Goal: Information Seeking & Learning: Check status

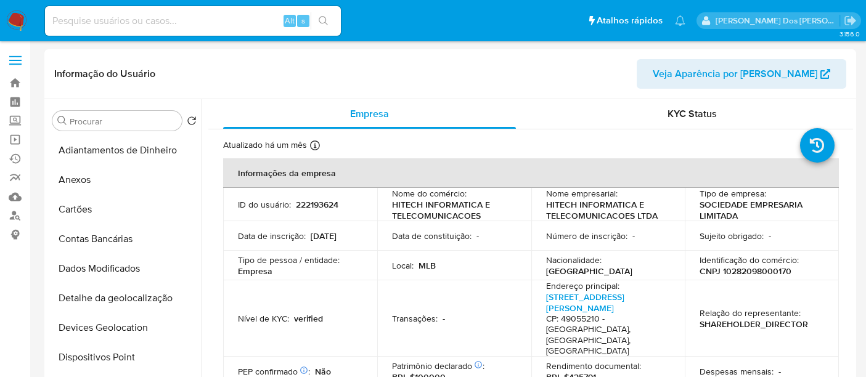
select select "10"
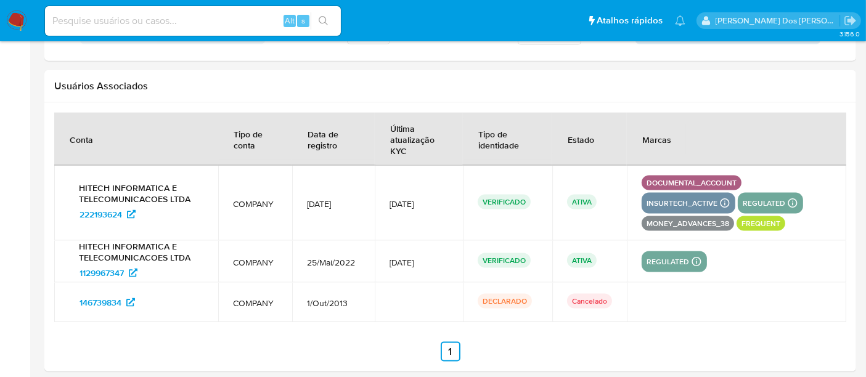
scroll to position [410, 0]
click at [161, 13] on input at bounding box center [193, 21] width 296 height 16
paste input "1362032657"
type input "1362032657"
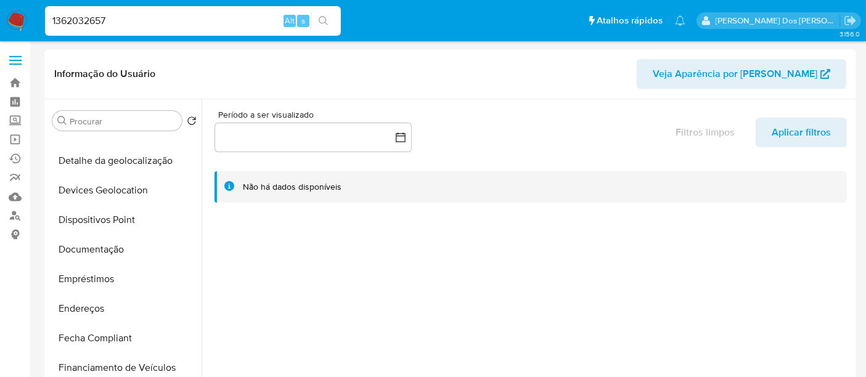
select select "10"
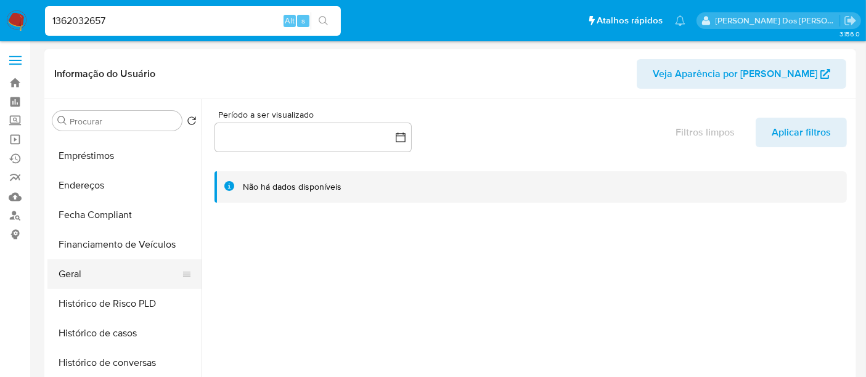
scroll to position [274, 0]
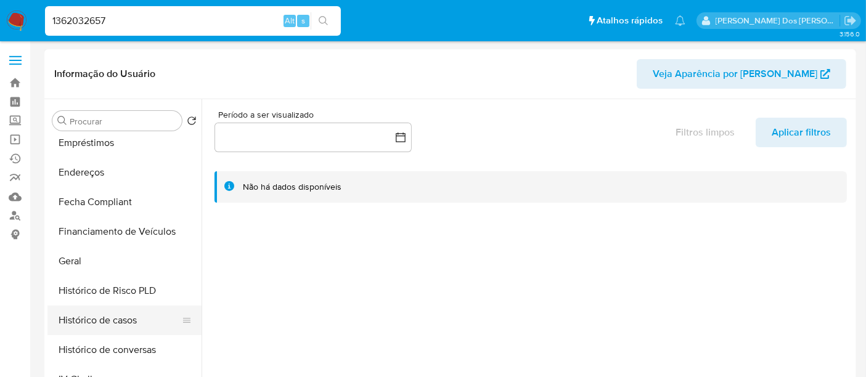
click at [121, 315] on button "Histórico de casos" at bounding box center [119, 321] width 144 height 30
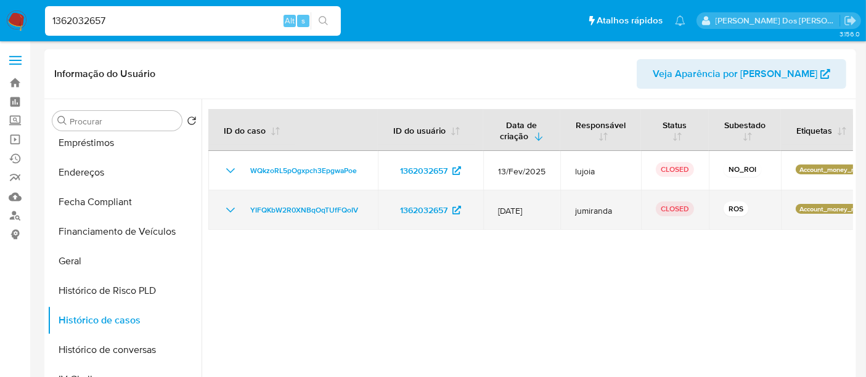
click at [225, 212] on icon "Mostrar/Ocultar" at bounding box center [230, 210] width 15 height 15
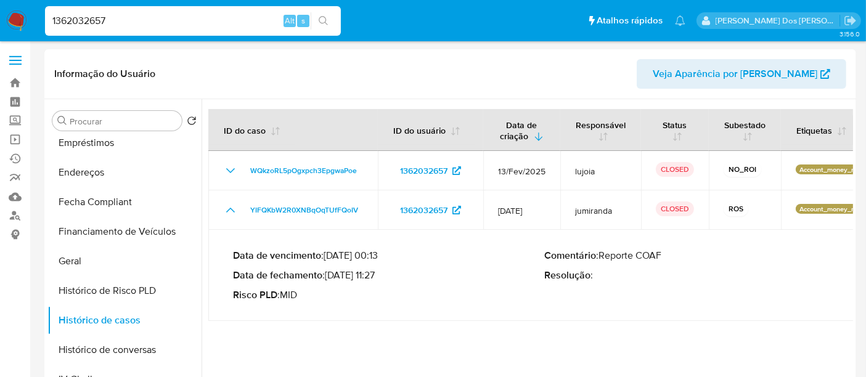
click at [166, 22] on input "1362032657" at bounding box center [193, 21] width 296 height 16
paste input "2065300706"
type input "2065300706"
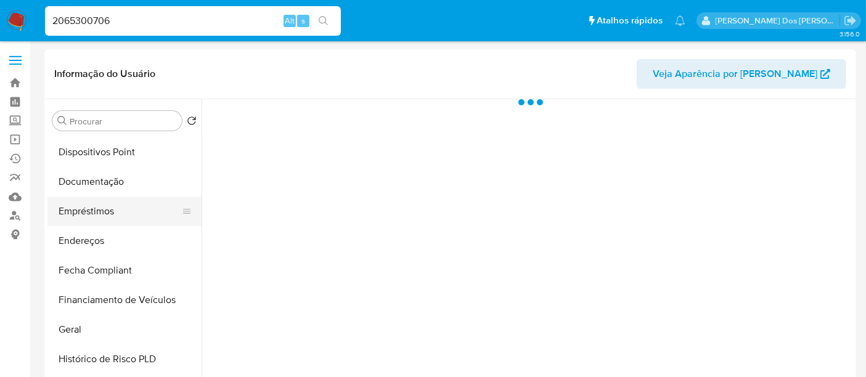
scroll to position [274, 0]
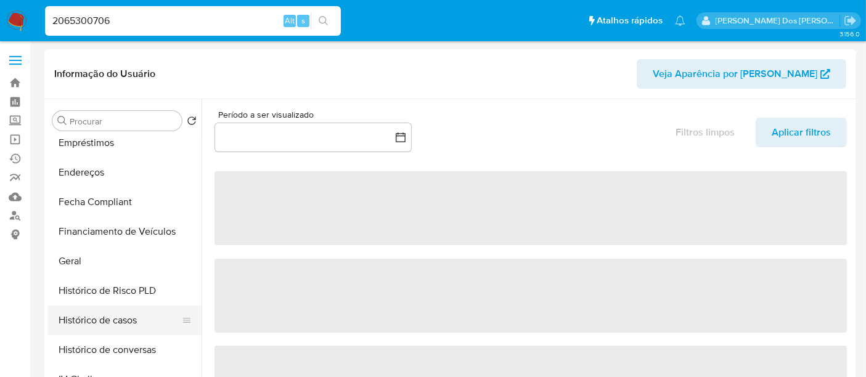
click at [112, 325] on button "Histórico de casos" at bounding box center [119, 321] width 144 height 30
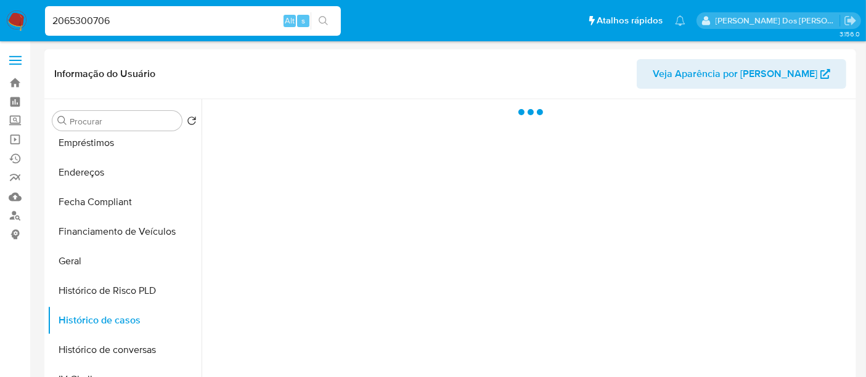
select select "10"
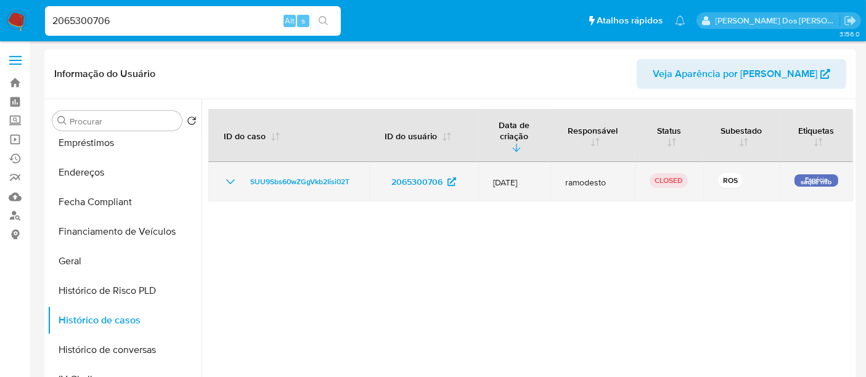
click at [230, 174] on icon "Mostrar/Ocultar" at bounding box center [230, 181] width 15 height 15
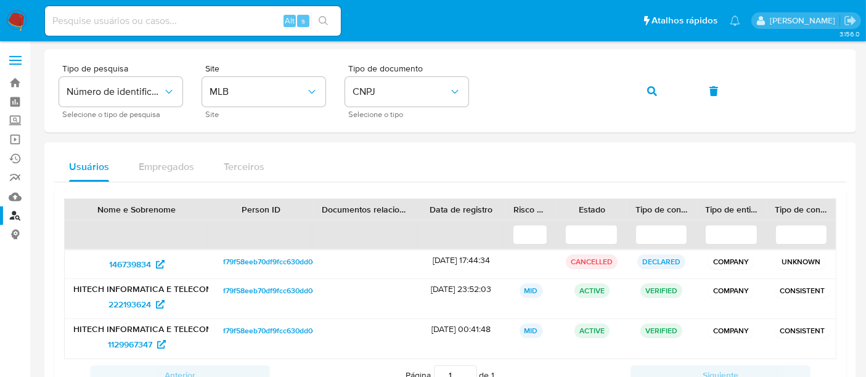
click at [120, 14] on input at bounding box center [193, 21] width 296 height 16
paste input "VOysyFd92oqFtMl2nhlkkRe7"
type input "VOysyFd92oqFtMl2nhlkkRe7"
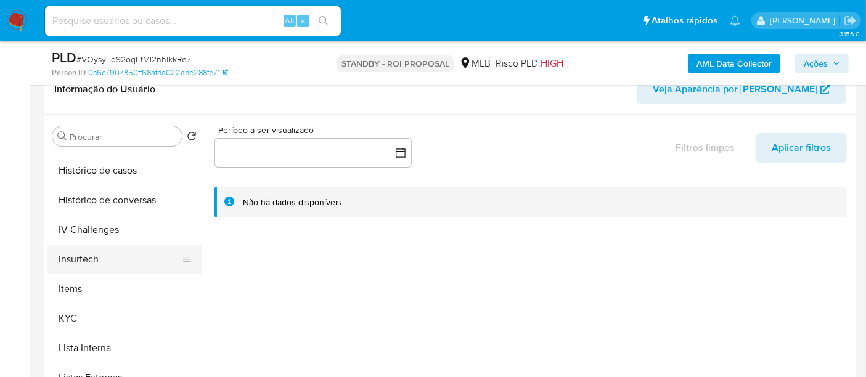
scroll to position [479, 0]
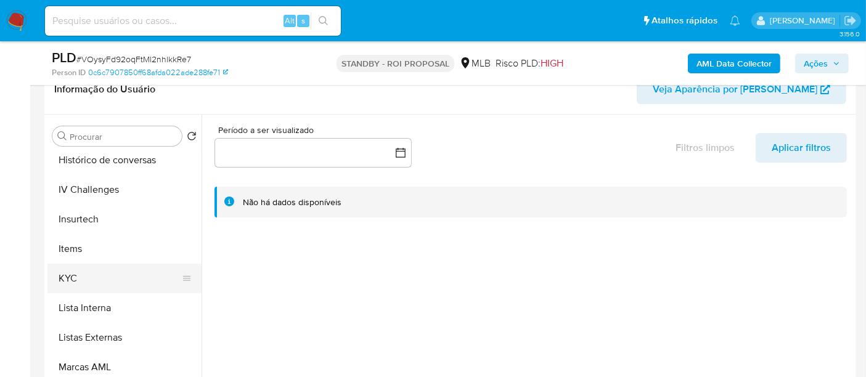
select select "10"
click at [69, 276] on button "KYC" at bounding box center [119, 279] width 144 height 30
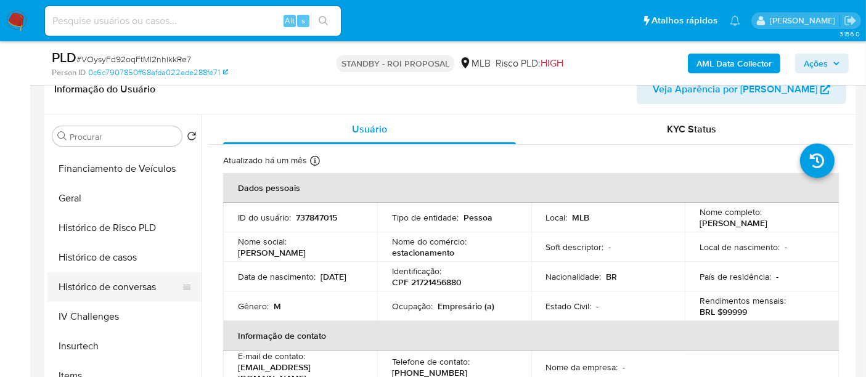
scroll to position [342, 0]
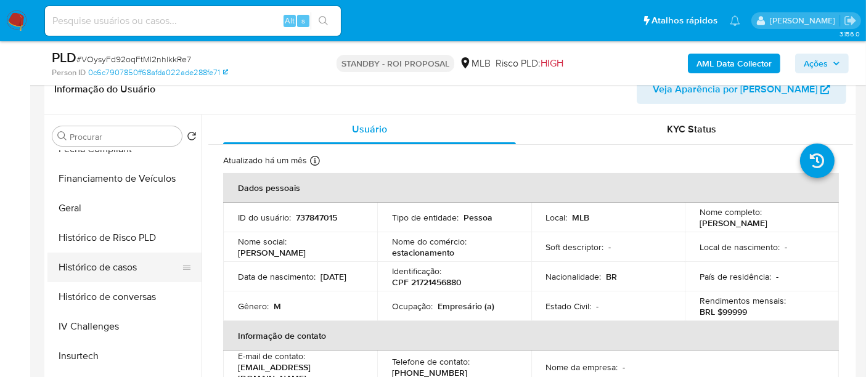
click at [112, 275] on button "Histórico de casos" at bounding box center [119, 268] width 144 height 30
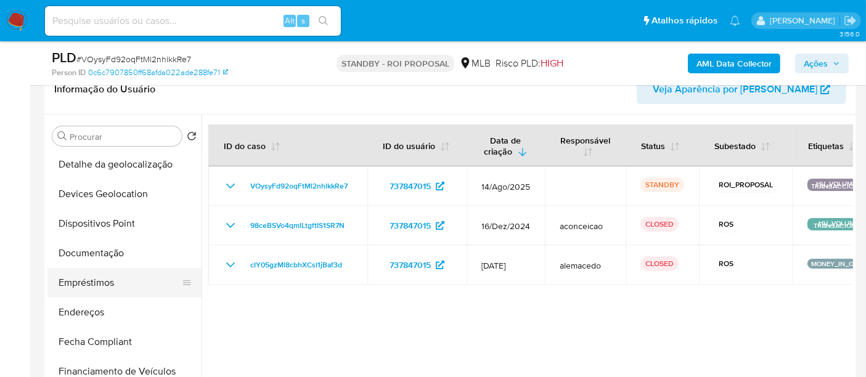
scroll to position [137, 0]
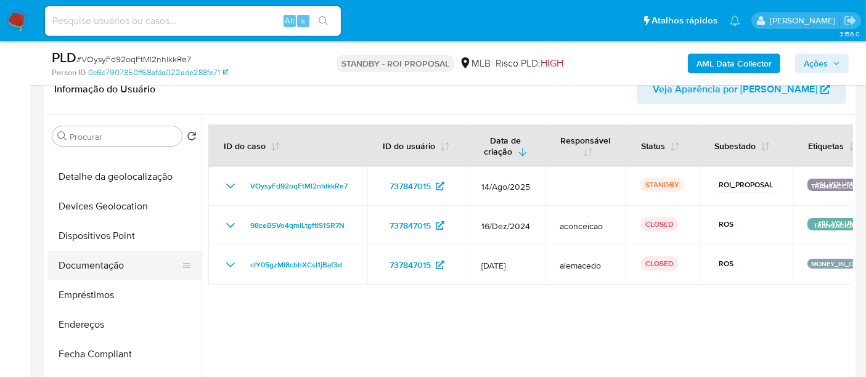
click at [98, 267] on button "Documentação" at bounding box center [119, 266] width 144 height 30
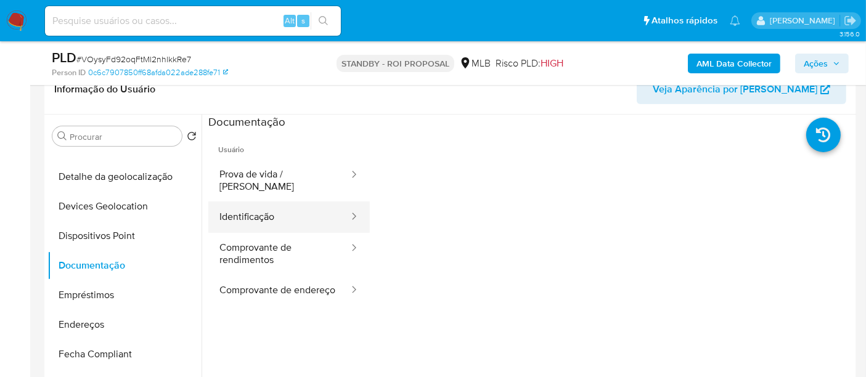
click at [262, 208] on button "Identificação" at bounding box center [279, 216] width 142 height 31
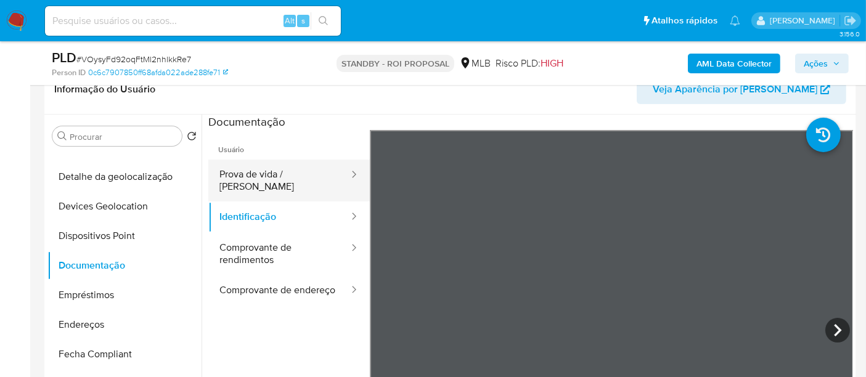
click at [282, 186] on button "Prova de vida / Selfie" at bounding box center [279, 181] width 142 height 42
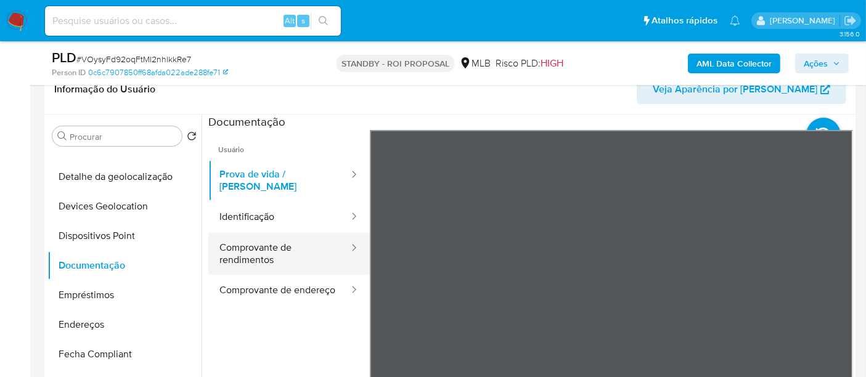
click at [250, 247] on button "Comprovante de rendimentos" at bounding box center [279, 254] width 142 height 42
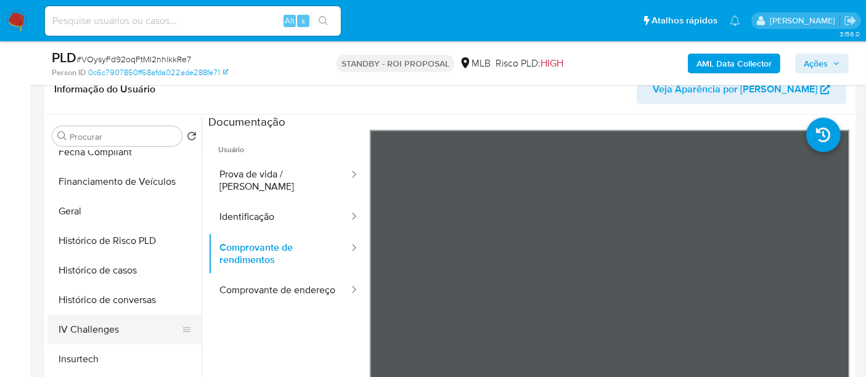
scroll to position [410, 0]
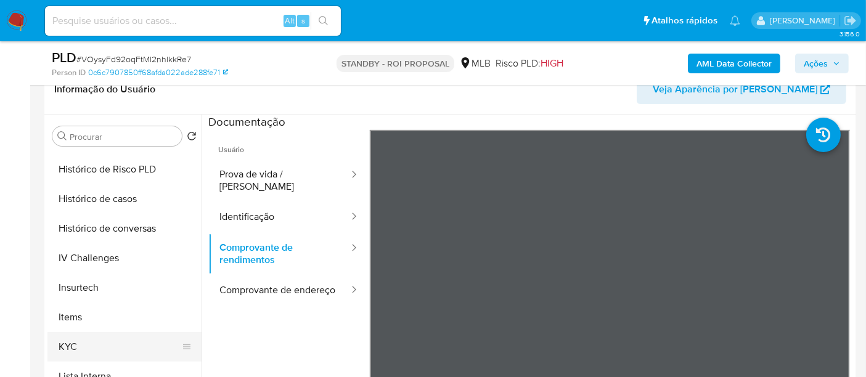
click at [68, 341] on button "KYC" at bounding box center [119, 347] width 144 height 30
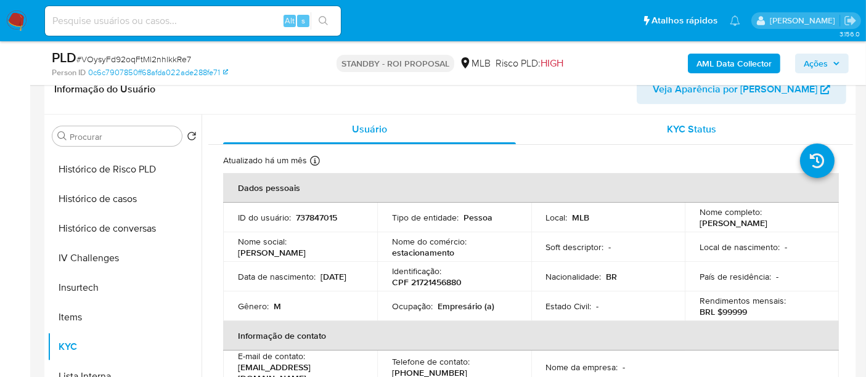
click at [690, 137] on div "KYC Status" at bounding box center [691, 130] width 293 height 30
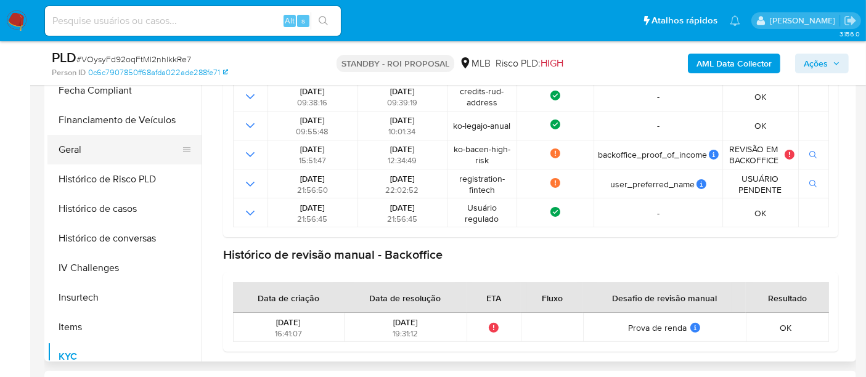
scroll to position [205, 0]
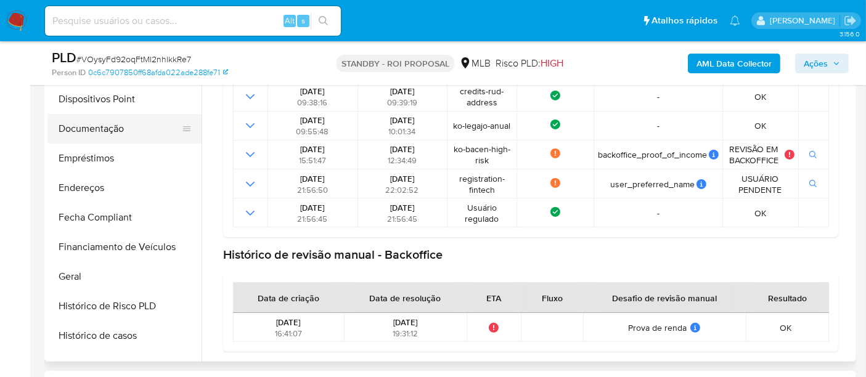
click at [71, 132] on button "Documentação" at bounding box center [119, 129] width 144 height 30
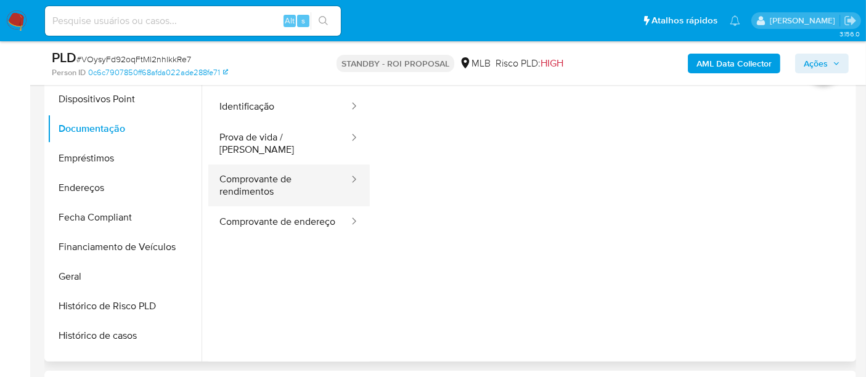
click at [257, 174] on button "Comprovante de rendimentos" at bounding box center [279, 186] width 142 height 42
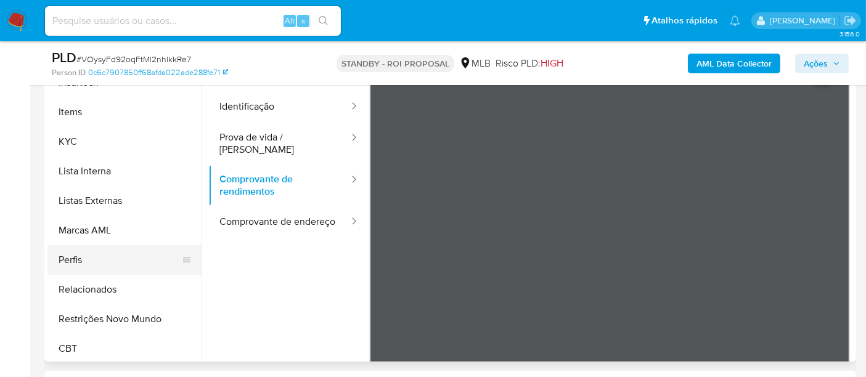
scroll to position [550, 0]
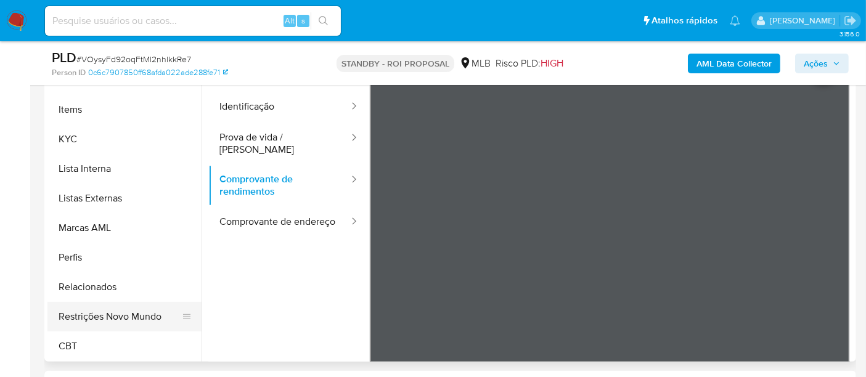
click at [123, 315] on button "Restrições Novo Mundo" at bounding box center [119, 317] width 144 height 30
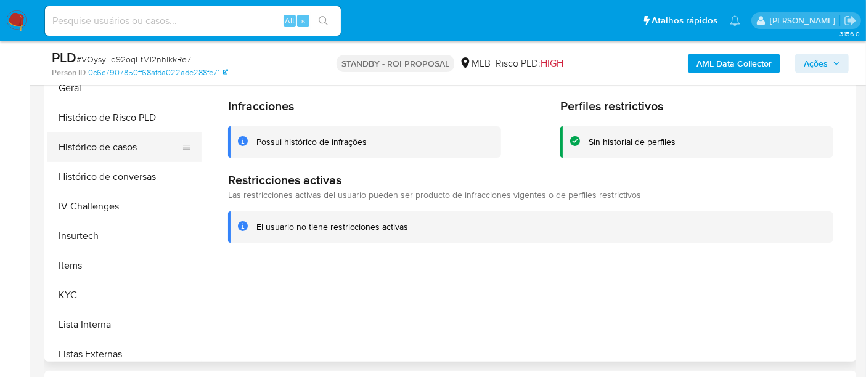
scroll to position [276, 0]
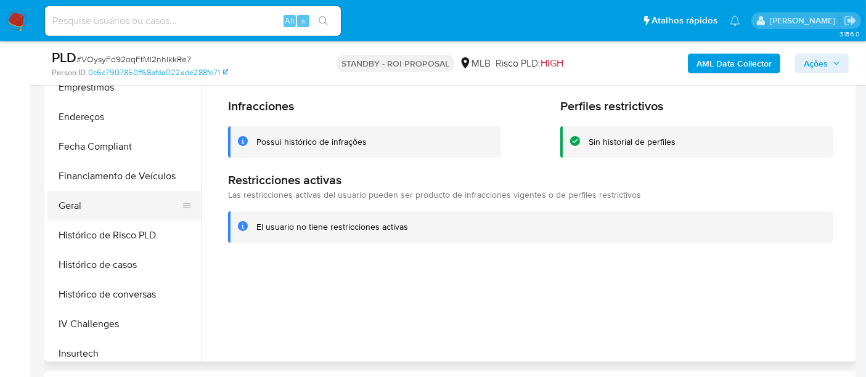
click at [80, 201] on button "Geral" at bounding box center [119, 206] width 144 height 30
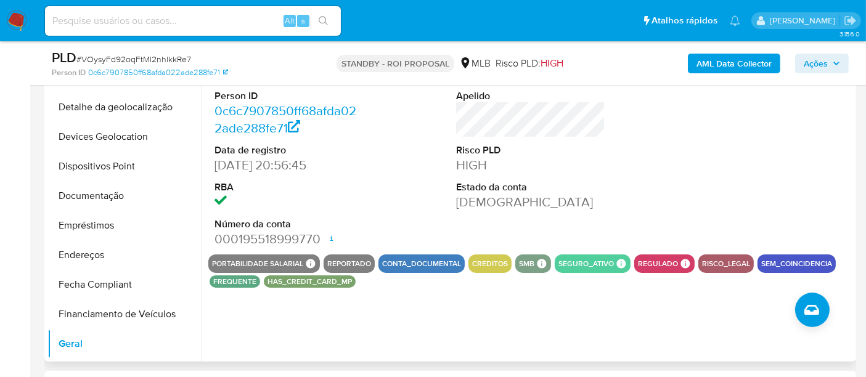
scroll to position [70, 0]
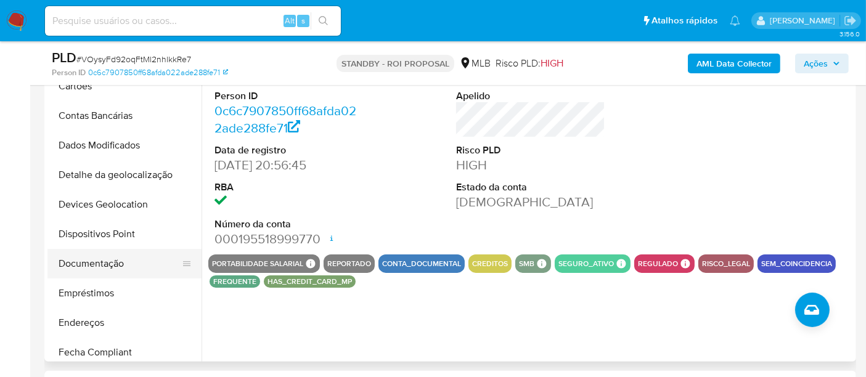
click at [94, 266] on button "Documentação" at bounding box center [119, 264] width 144 height 30
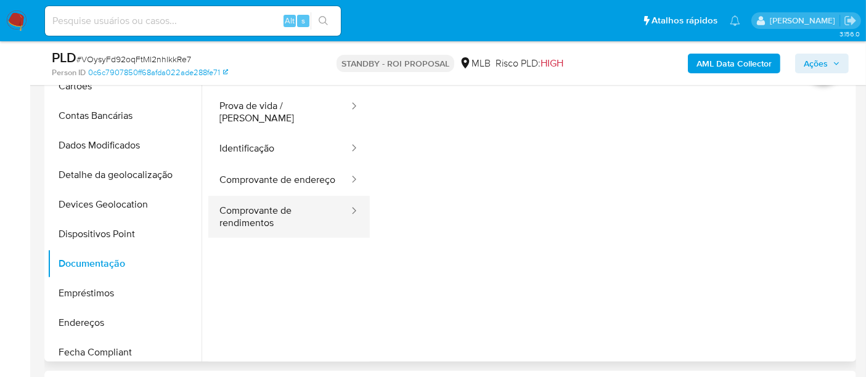
drag, startPoint x: 247, startPoint y: 212, endPoint x: 337, endPoint y: 200, distance: 90.8
click at [248, 213] on button "Comprovante de rendimentos" at bounding box center [279, 217] width 142 height 42
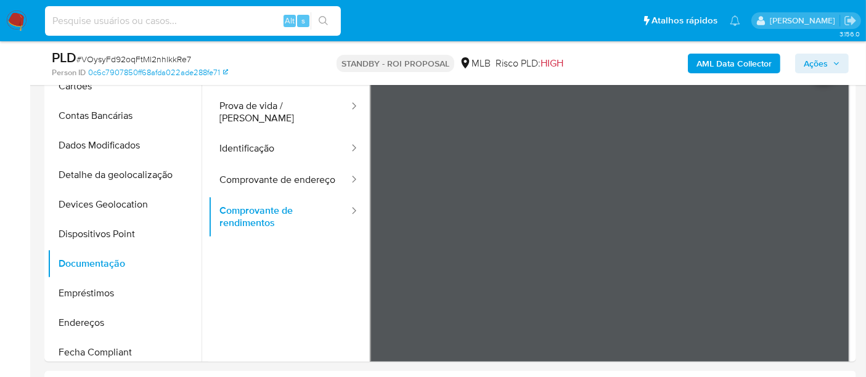
click at [182, 22] on input at bounding box center [193, 21] width 296 height 16
paste input "slT71avByFMzcWeKQQmMnMMc"
type input "slT71avByFMzcWeKQQmMnMMc"
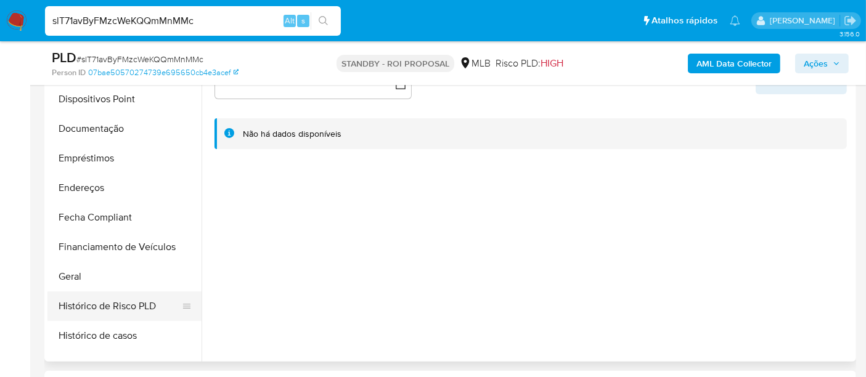
scroll to position [342, 0]
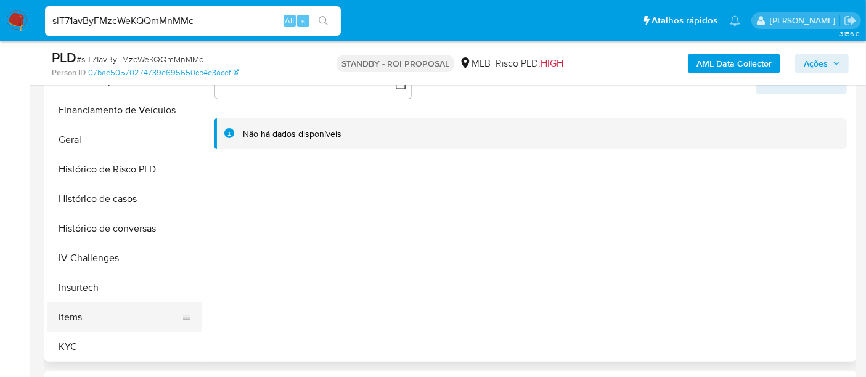
select select "10"
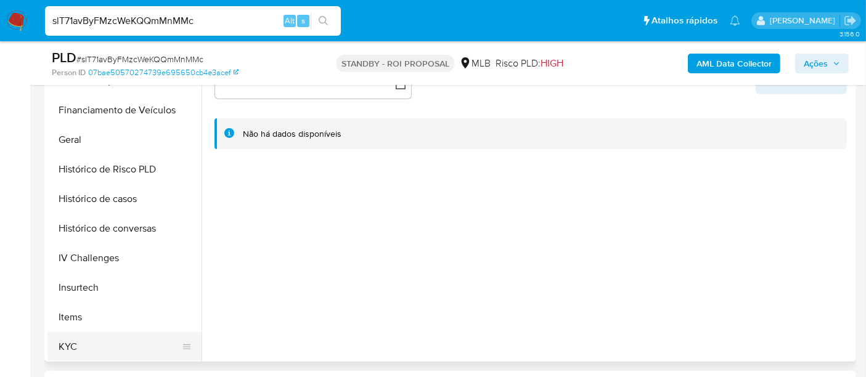
click at [67, 336] on button "KYC" at bounding box center [119, 347] width 144 height 30
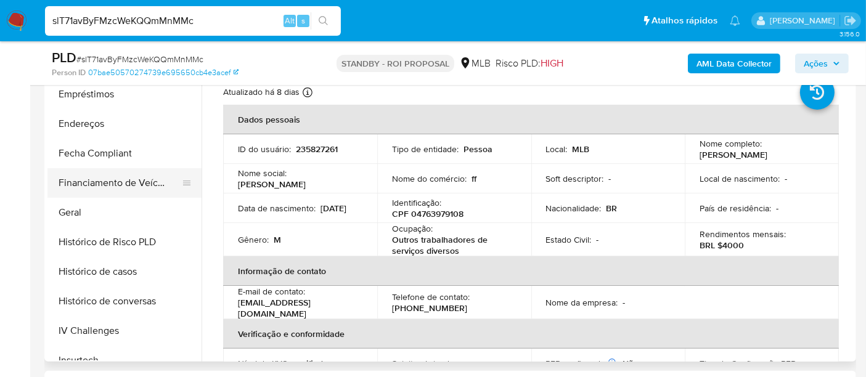
scroll to position [205, 0]
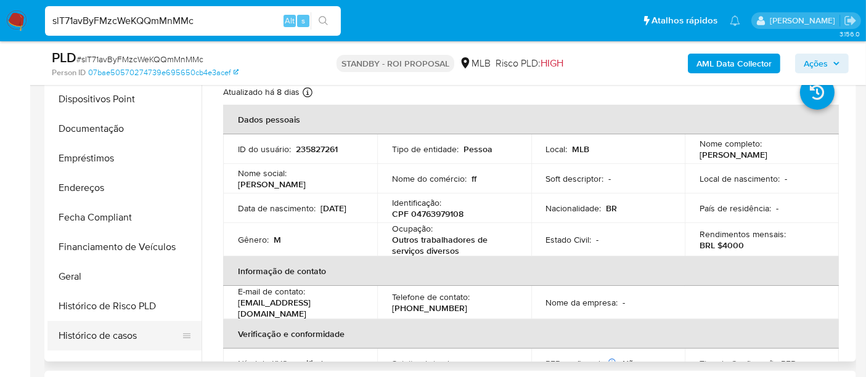
click at [100, 332] on button "Histórico de casos" at bounding box center [119, 336] width 144 height 30
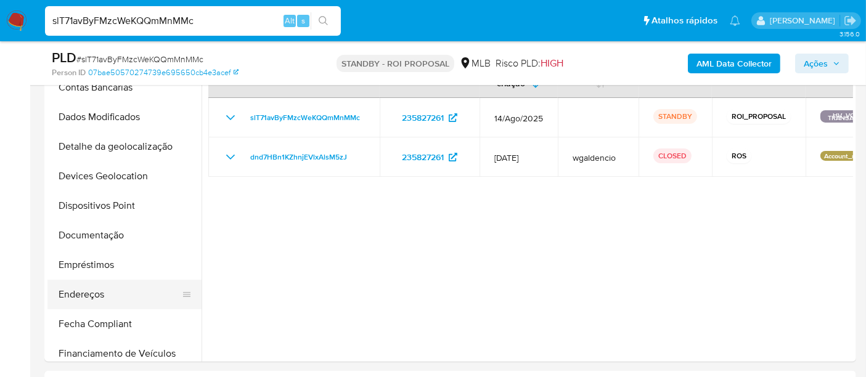
scroll to position [137, 0]
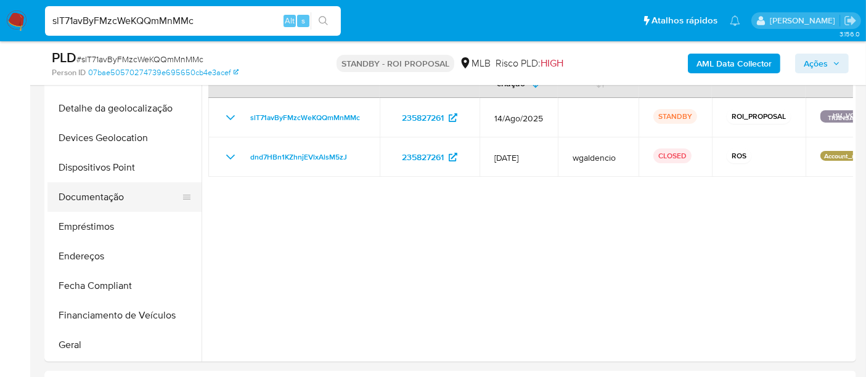
click at [99, 193] on button "Documentação" at bounding box center [119, 197] width 144 height 30
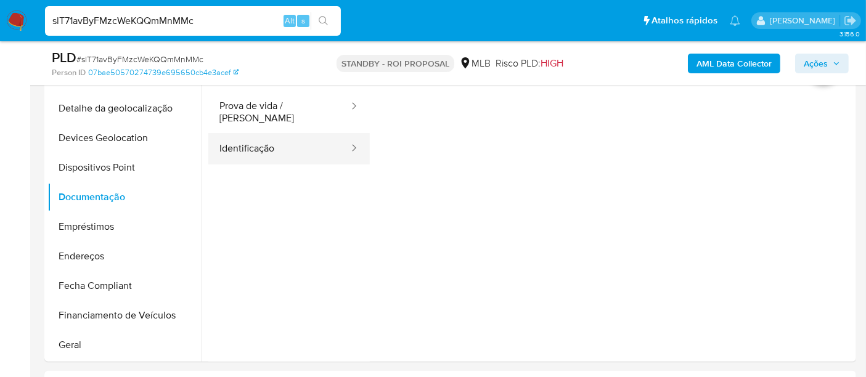
click at [260, 146] on button "Identificação" at bounding box center [279, 148] width 142 height 31
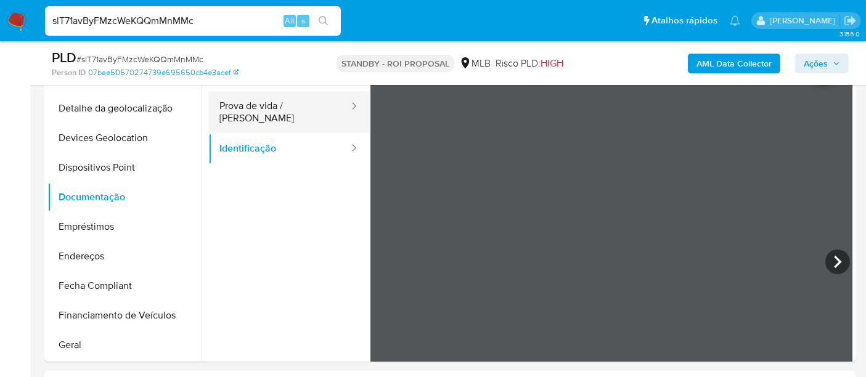
click at [311, 107] on button "Prova de vida / Selfie" at bounding box center [279, 112] width 142 height 42
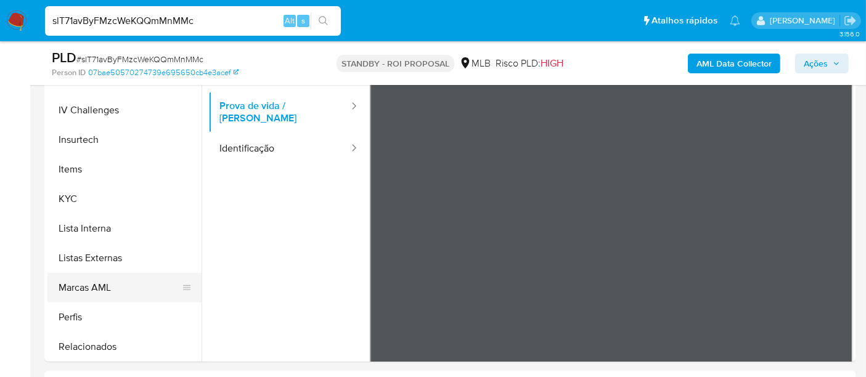
scroll to position [550, 0]
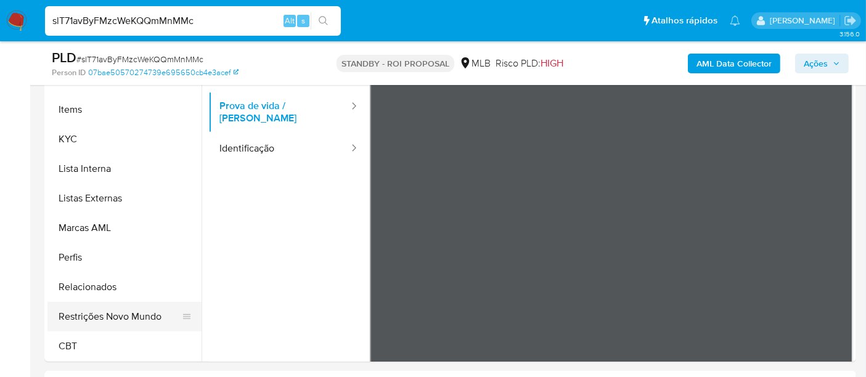
click at [135, 319] on button "Restrições Novo Mundo" at bounding box center [119, 317] width 144 height 30
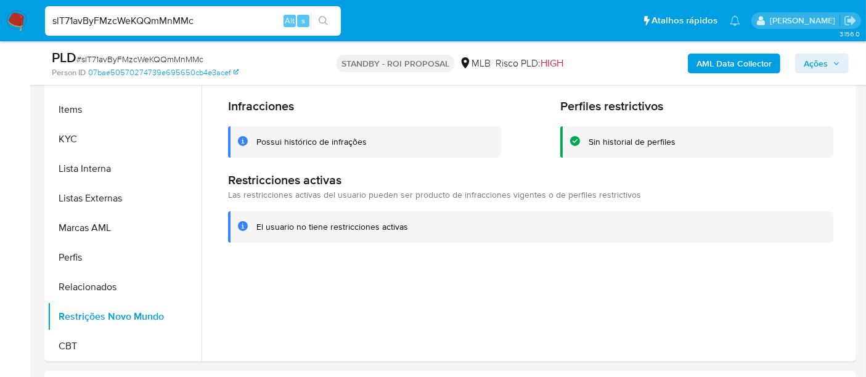
scroll to position [276, 0]
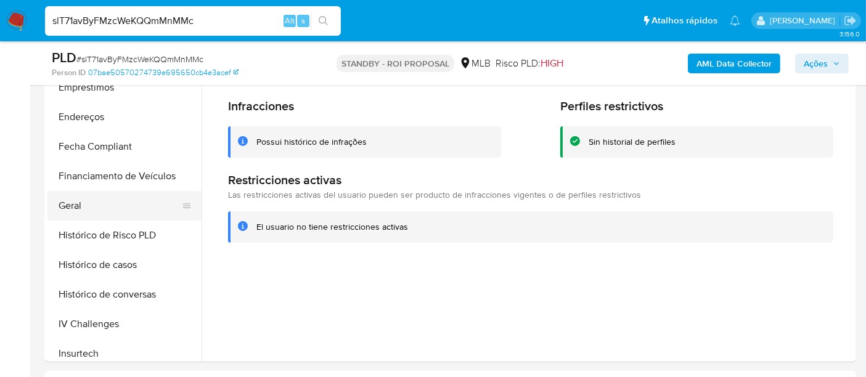
drag, startPoint x: 73, startPoint y: 205, endPoint x: 91, endPoint y: 203, distance: 17.9
click at [73, 205] on button "Geral" at bounding box center [119, 206] width 144 height 30
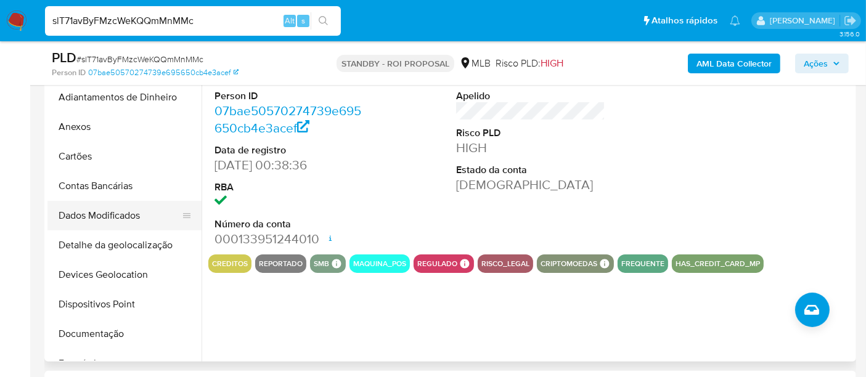
scroll to position [0, 0]
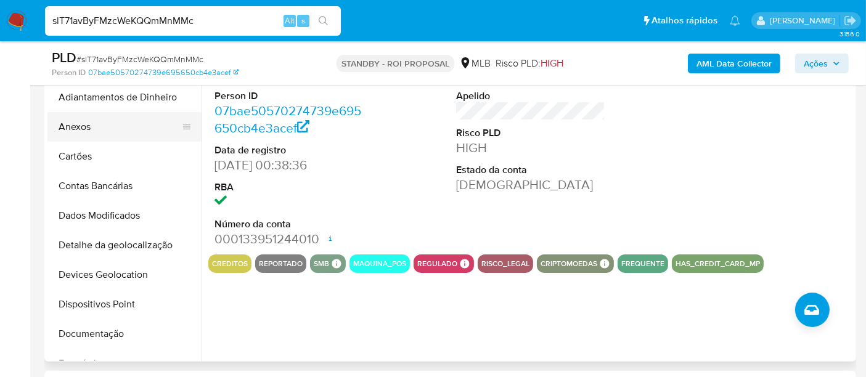
click at [75, 128] on button "Anexos" at bounding box center [119, 127] width 144 height 30
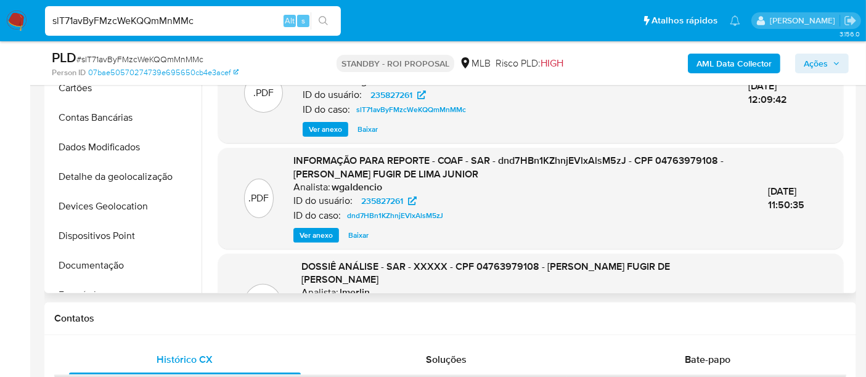
scroll to position [68, 0]
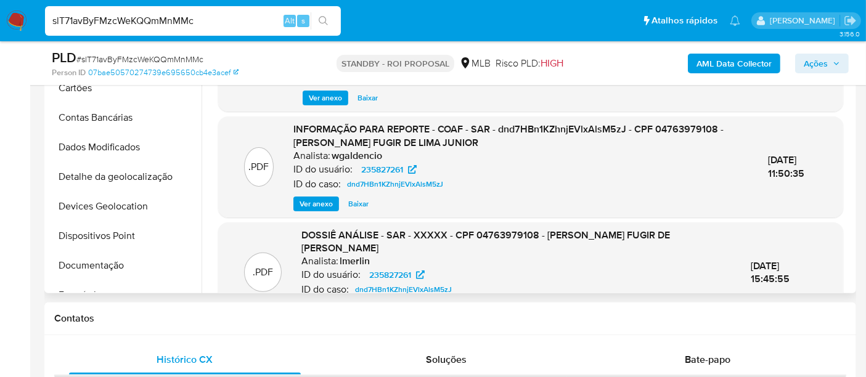
click at [309, 198] on span "Ver anexo" at bounding box center [315, 204] width 33 height 12
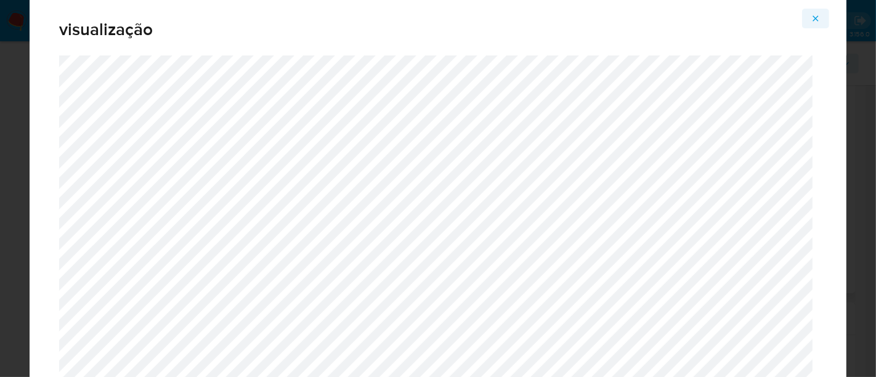
click at [814, 20] on icon "Attachment preview" at bounding box center [816, 18] width 6 height 6
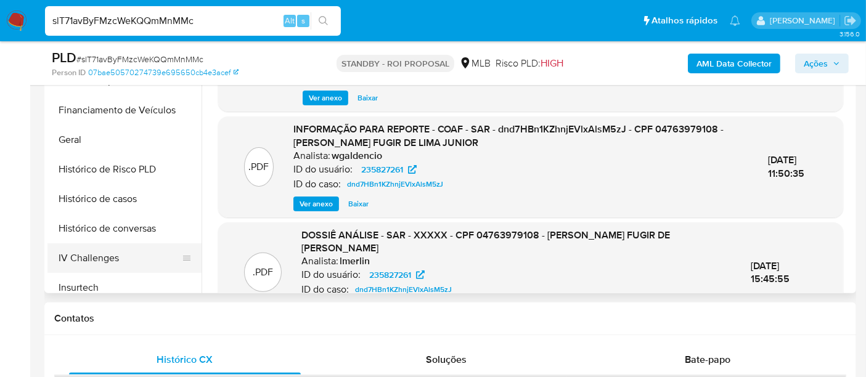
scroll to position [479, 0]
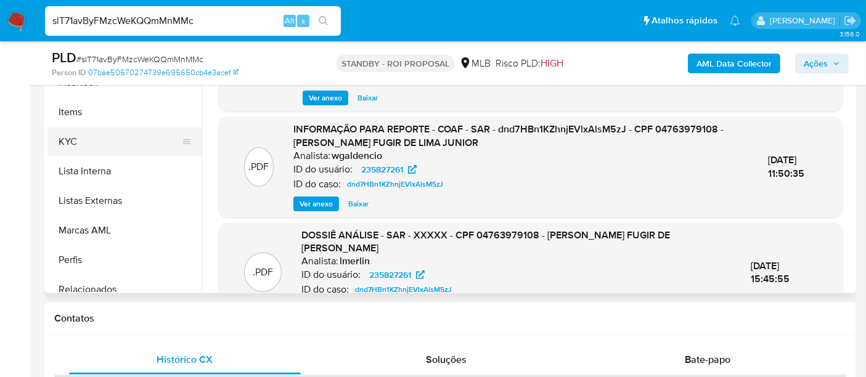
click at [61, 138] on button "KYC" at bounding box center [119, 142] width 144 height 30
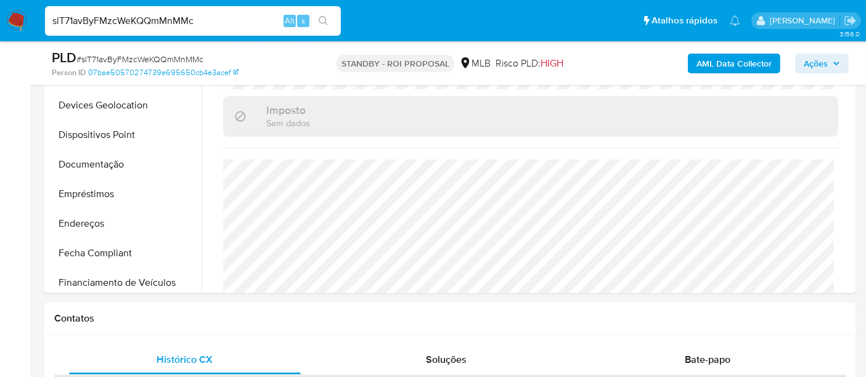
scroll to position [68, 0]
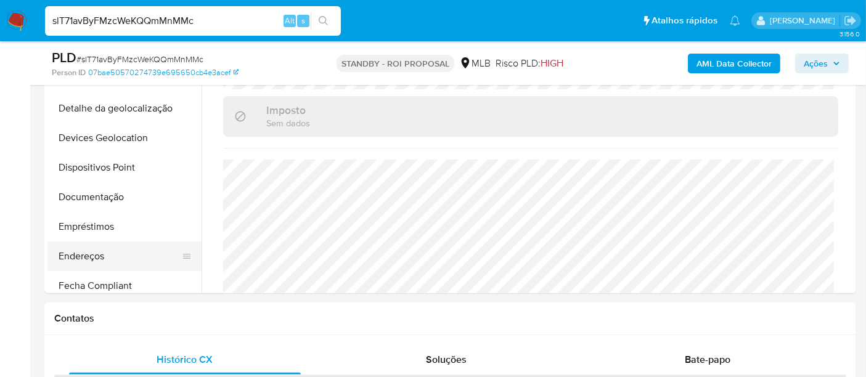
click at [85, 251] on button "Endereços" at bounding box center [119, 257] width 144 height 30
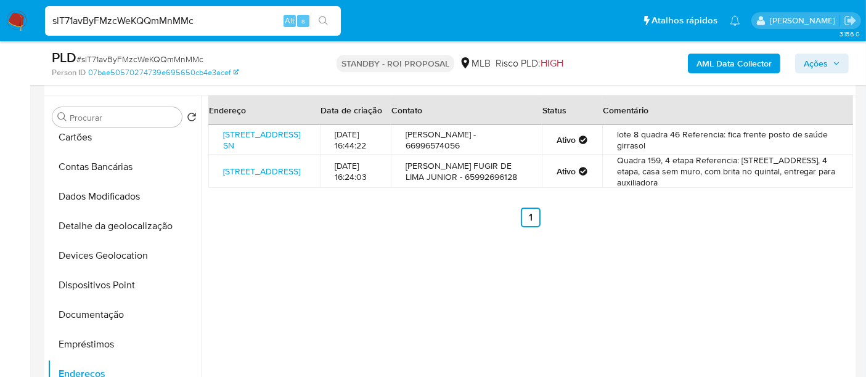
scroll to position [205, 0]
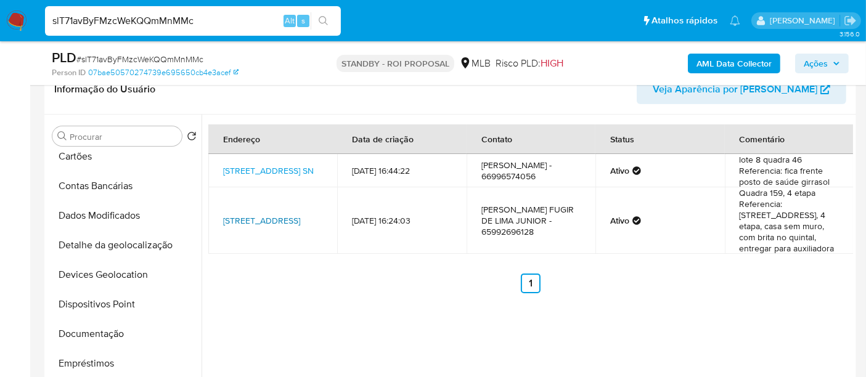
click at [266, 226] on link "Rua Cento E Cinqüenta E Nove 141, Cuiabá, Mato Grosso, 78058302, Brasil 141" at bounding box center [261, 220] width 77 height 12
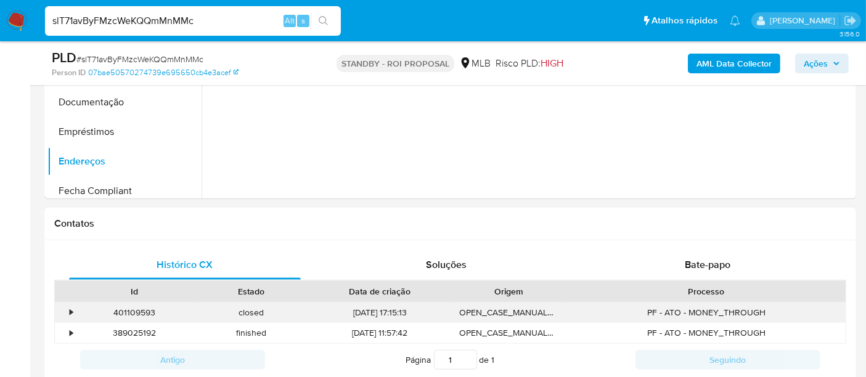
scroll to position [547, 0]
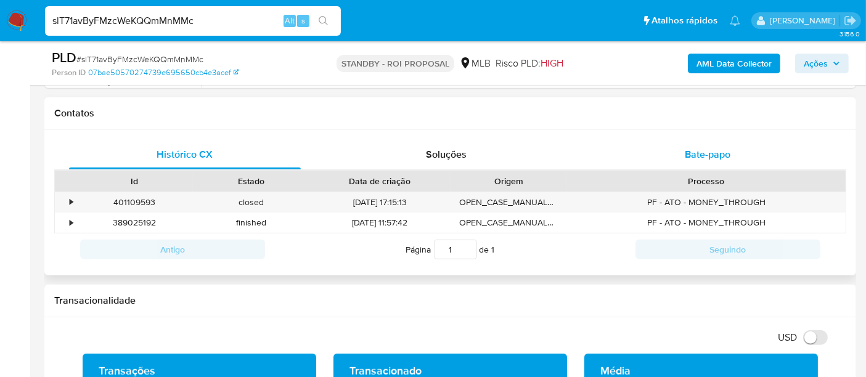
click at [686, 159] on span "Bate-papo" at bounding box center [708, 154] width 46 height 14
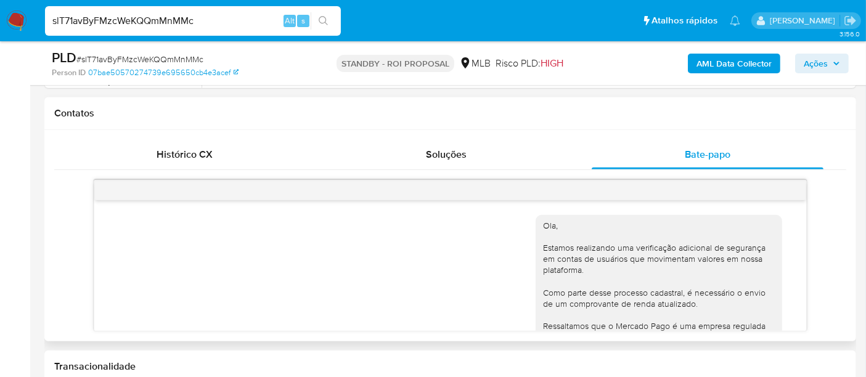
scroll to position [209, 0]
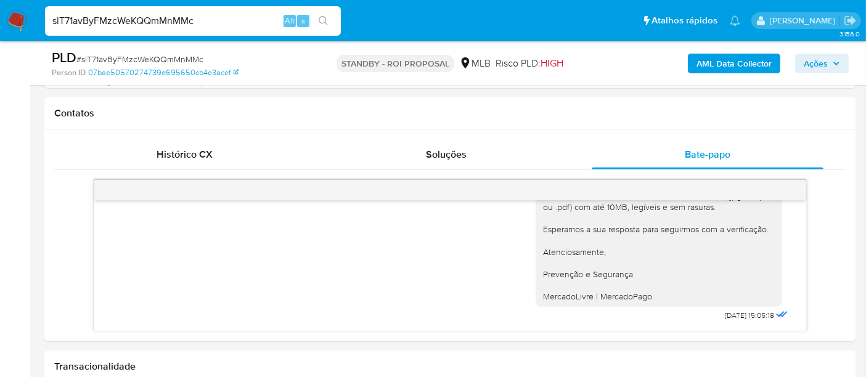
click at [147, 20] on input "slT71avByFMzcWeKQQmMnMMc" at bounding box center [193, 21] width 296 height 16
paste input "4gBv57cm6kqxWvJIXoIRTegh"
type input "4gBv57cm6kqxWvJIXoIRTegh"
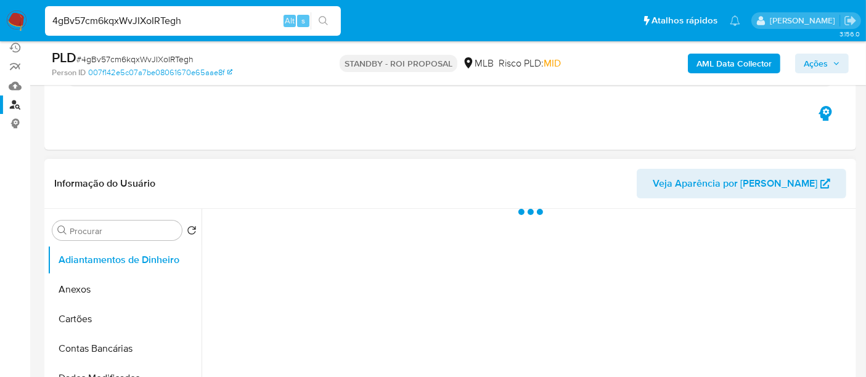
scroll to position [205, 0]
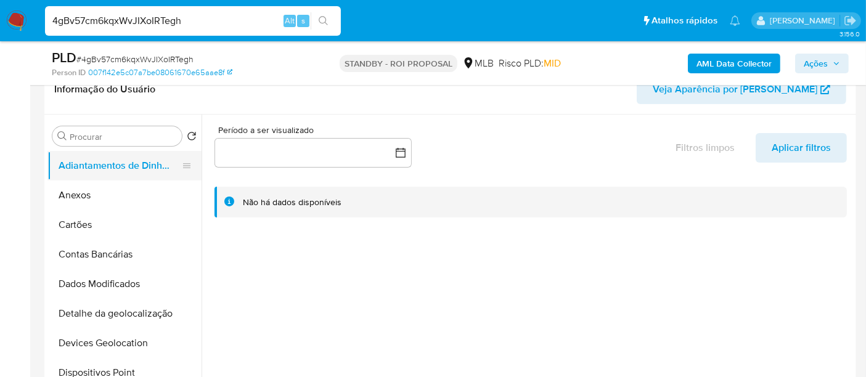
select select "10"
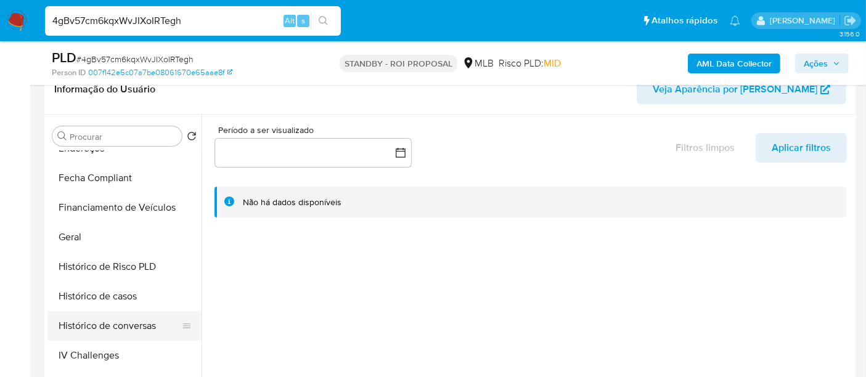
scroll to position [410, 0]
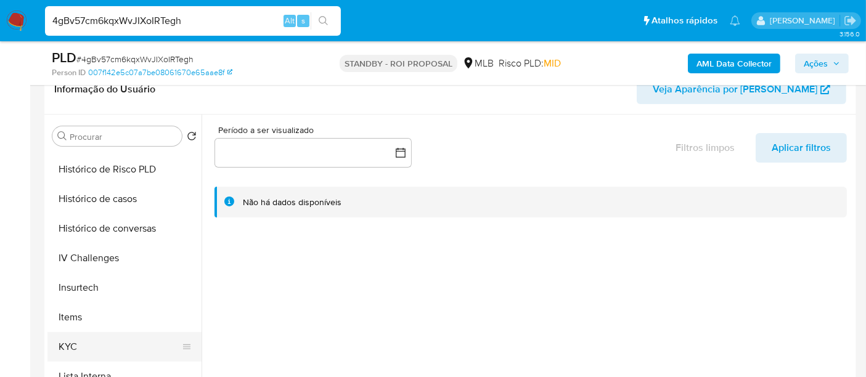
click at [64, 338] on button "KYC" at bounding box center [119, 347] width 144 height 30
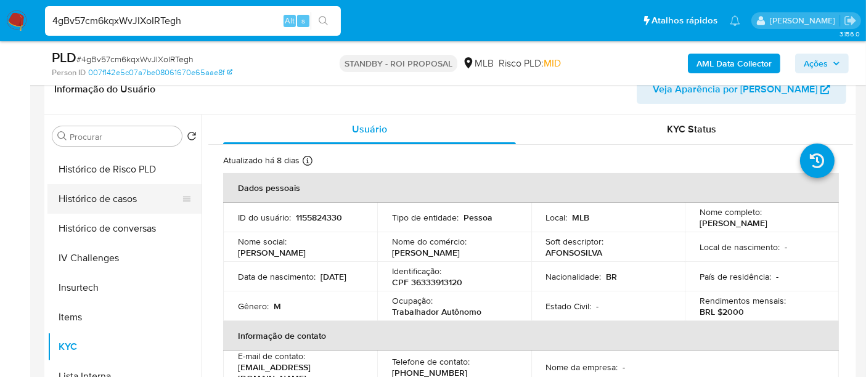
click at [95, 201] on button "Histórico de casos" at bounding box center [119, 199] width 144 height 30
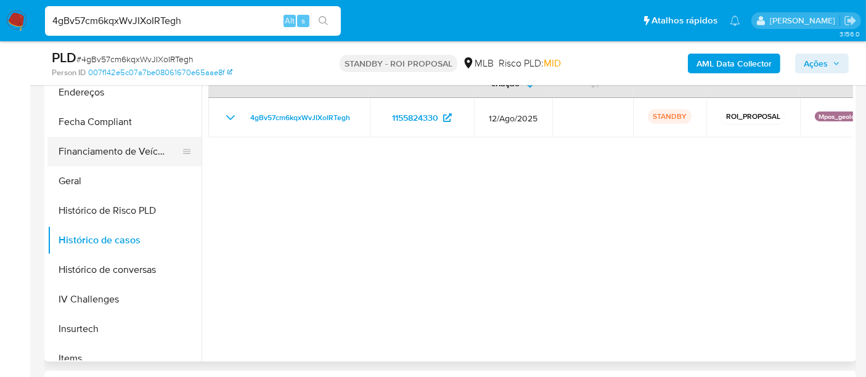
scroll to position [205, 0]
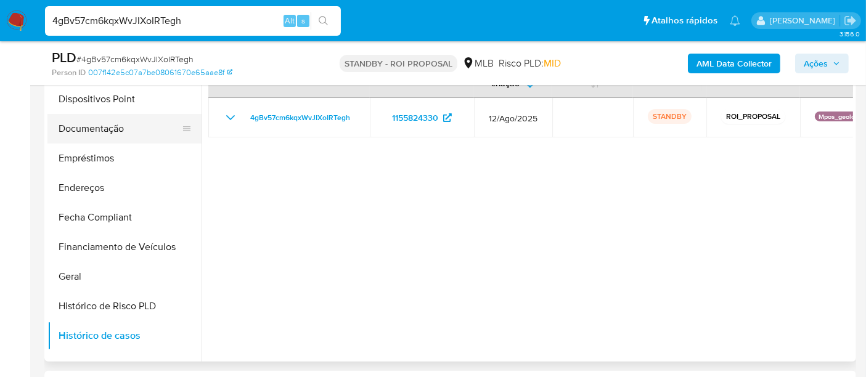
click at [102, 128] on button "Documentação" at bounding box center [119, 129] width 144 height 30
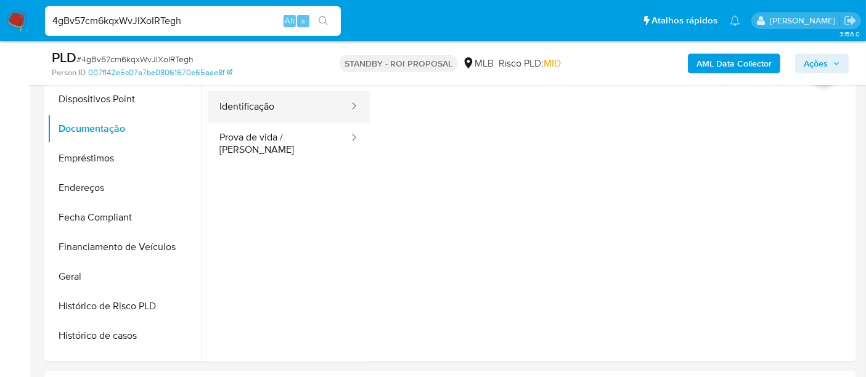
click at [265, 108] on button "Identificação" at bounding box center [279, 106] width 142 height 31
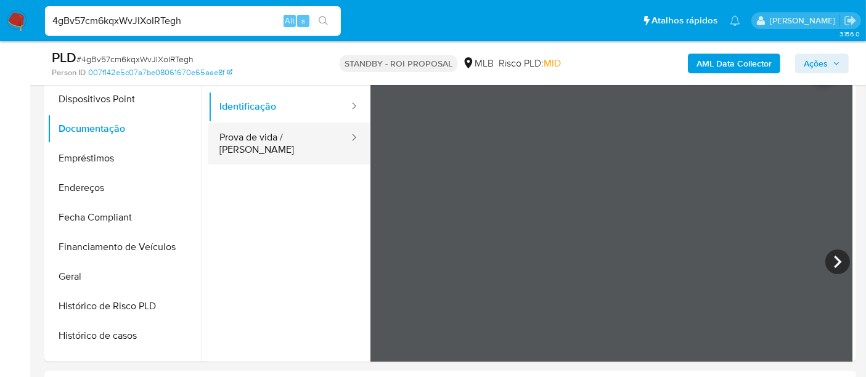
click at [299, 144] on button "Prova de vida / Selfie" at bounding box center [279, 144] width 142 height 42
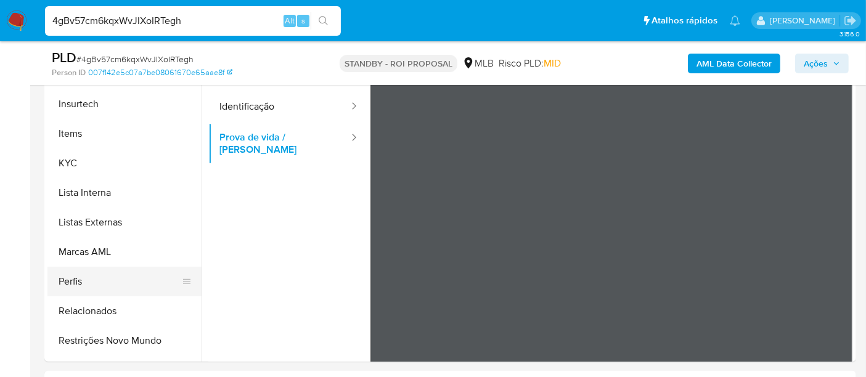
scroll to position [550, 0]
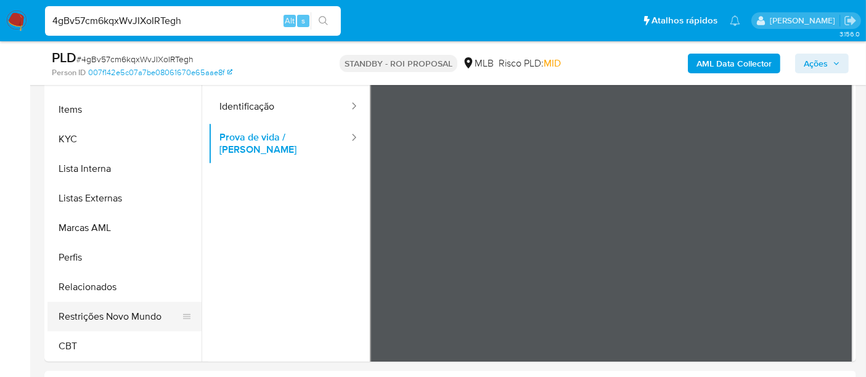
click at [123, 312] on button "Restrições Novo Mundo" at bounding box center [119, 317] width 144 height 30
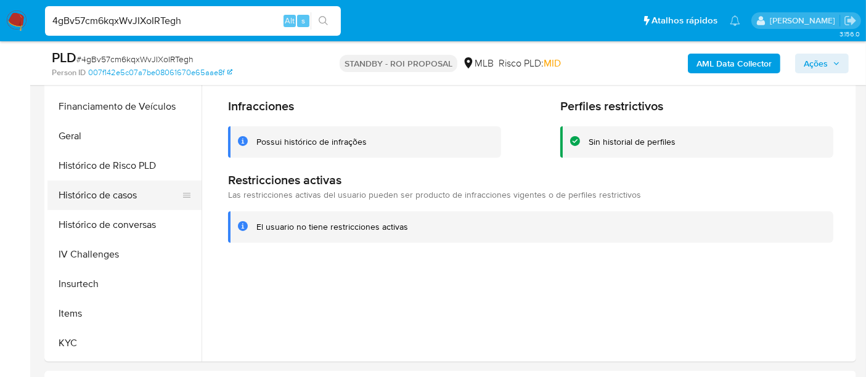
scroll to position [344, 0]
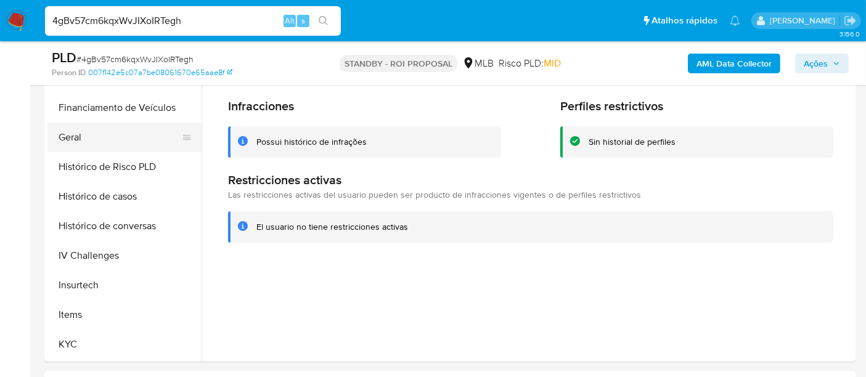
click at [72, 138] on button "Geral" at bounding box center [119, 138] width 144 height 30
